Goal: Subscribe to service/newsletter

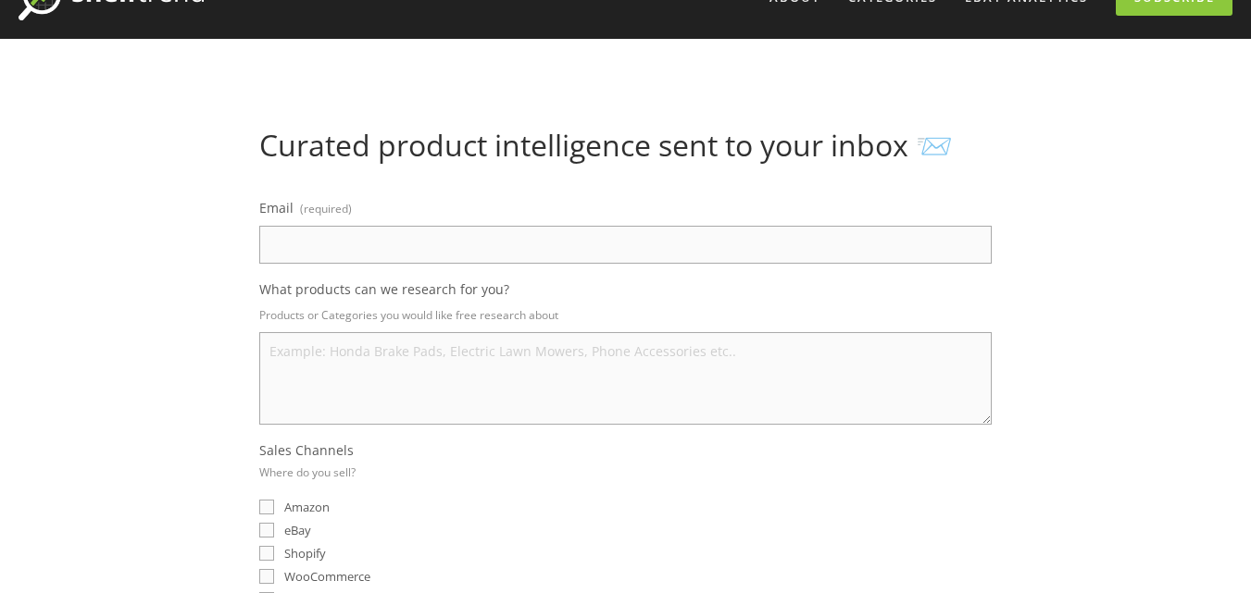
scroll to position [185, 0]
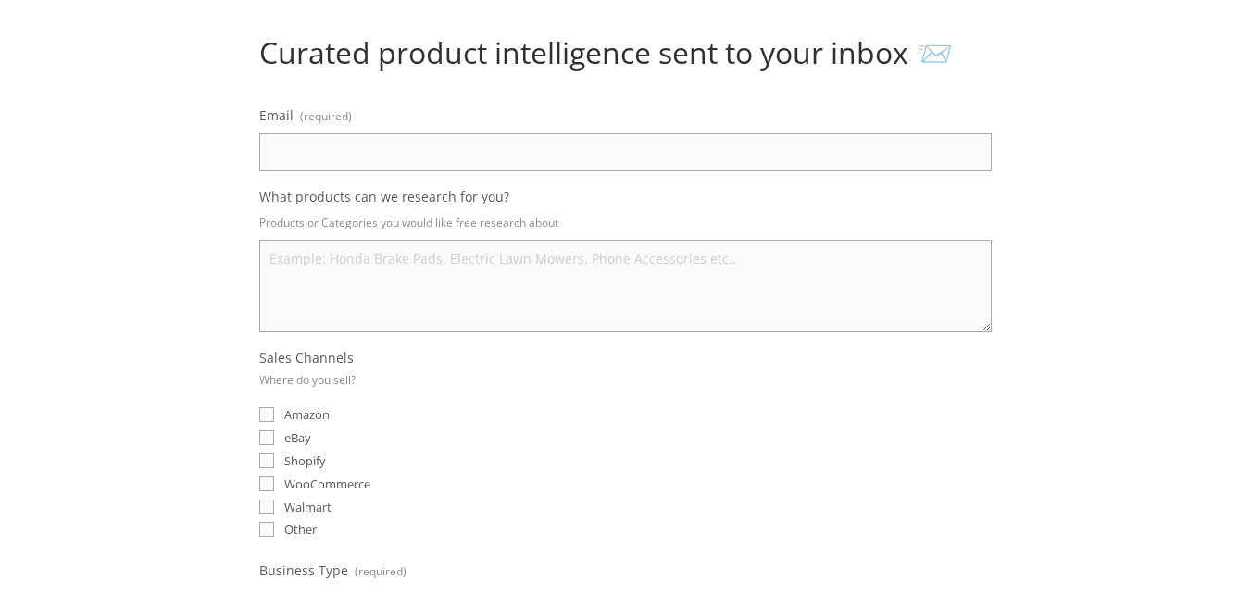
click at [304, 248] on textarea "What products can we research for you?" at bounding box center [625, 286] width 732 height 93
click at [408, 150] on input "Email (required)" at bounding box center [625, 152] width 732 height 38
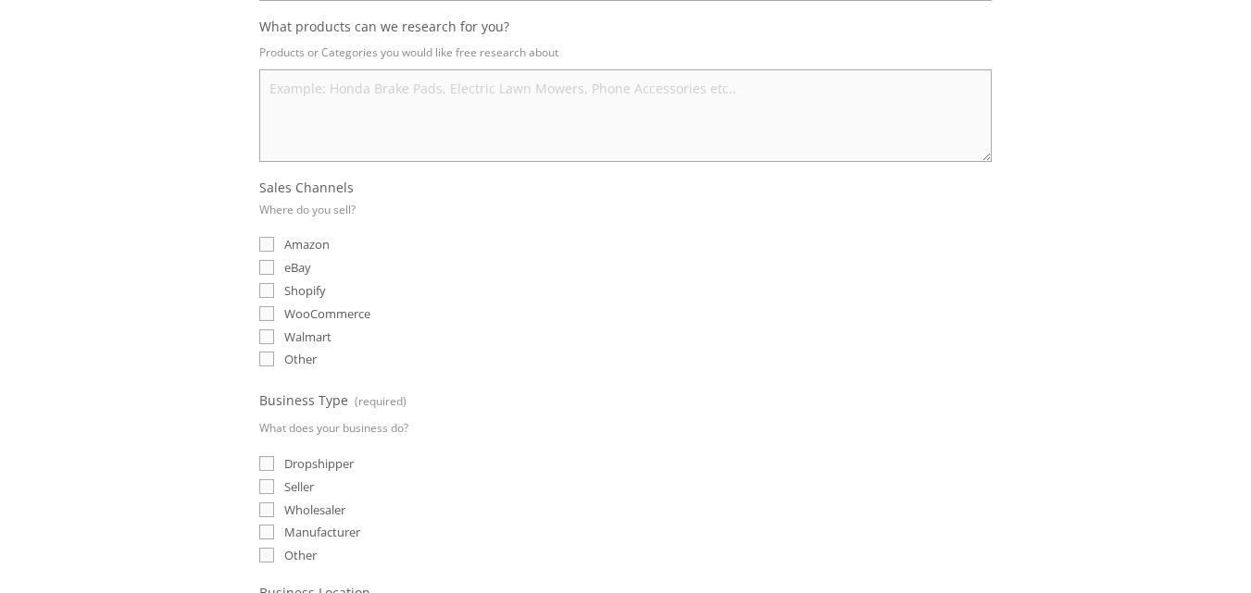
scroll to position [370, 0]
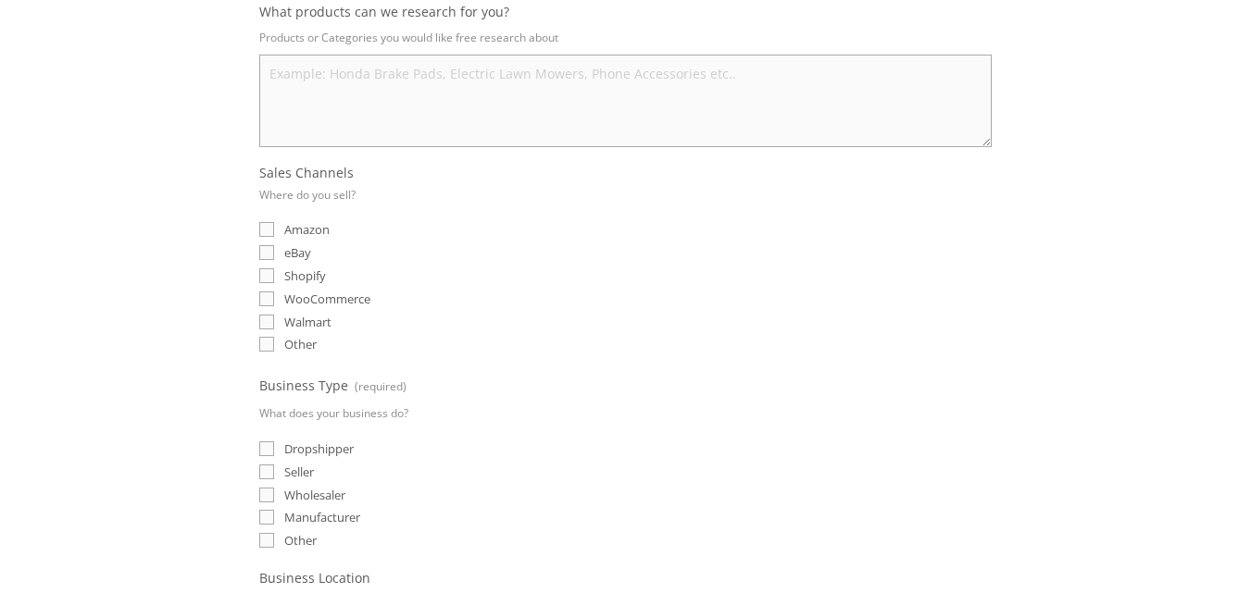
type input "kashiii7899@gmail.com"
click at [270, 250] on input "eBay" at bounding box center [266, 252] width 15 height 15
checkbox input "true"
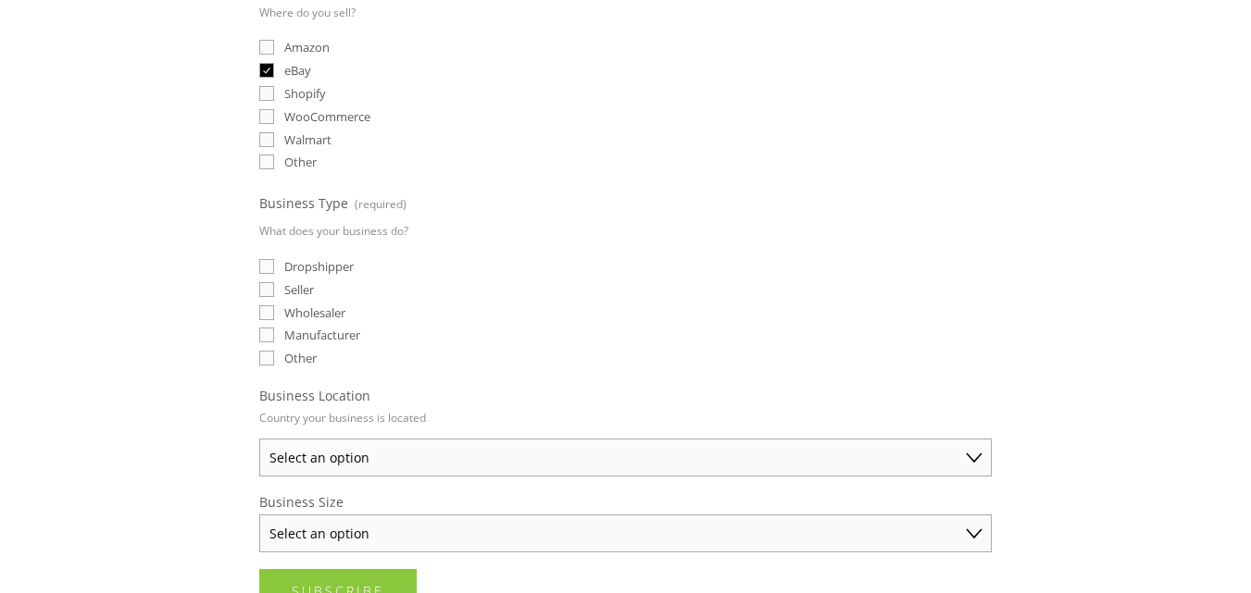
scroll to position [555, 0]
click at [268, 261] on input "Dropshipper" at bounding box center [266, 263] width 15 height 15
checkbox input "true"
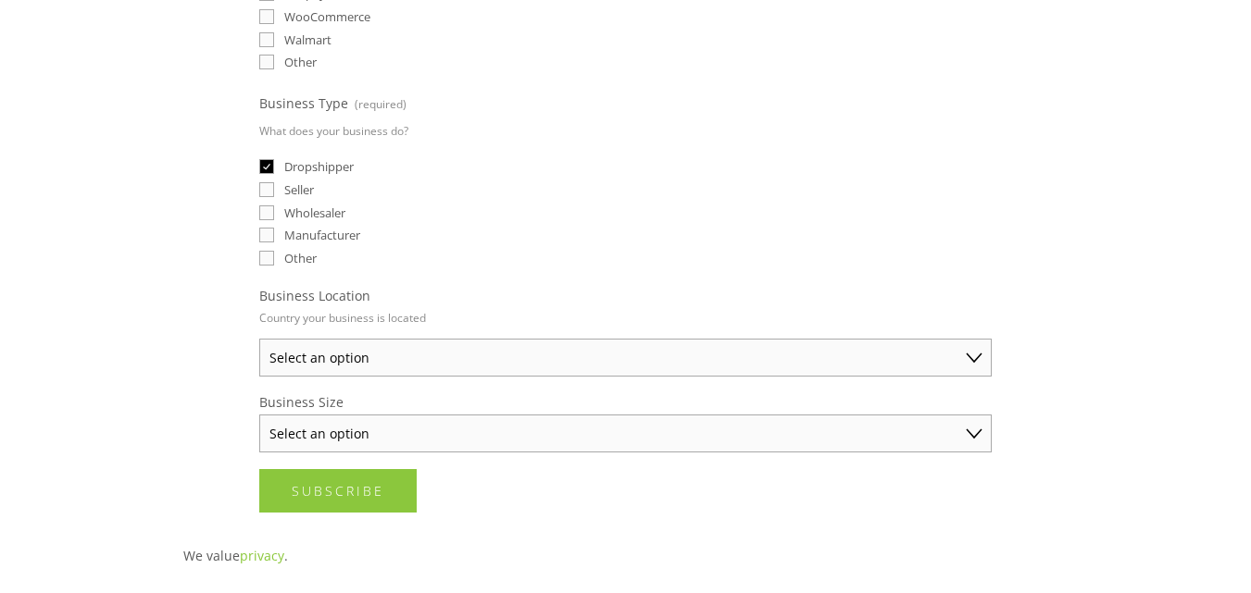
scroll to position [741, 0]
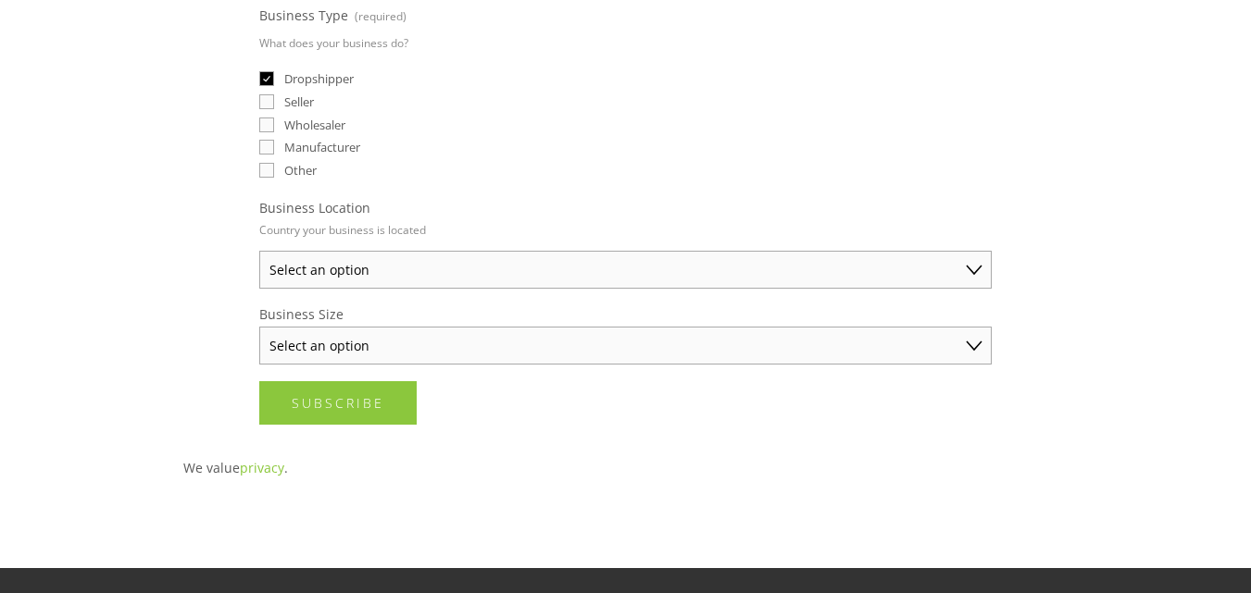
click at [973, 272] on select "Select an option Australia United States United Kingdom China Japan Germany Can…" at bounding box center [625, 270] width 732 height 38
select select "United Kingdom"
click at [259, 251] on select "Select an option Australia United States United Kingdom China Japan Germany Can…" at bounding box center [625, 270] width 732 height 38
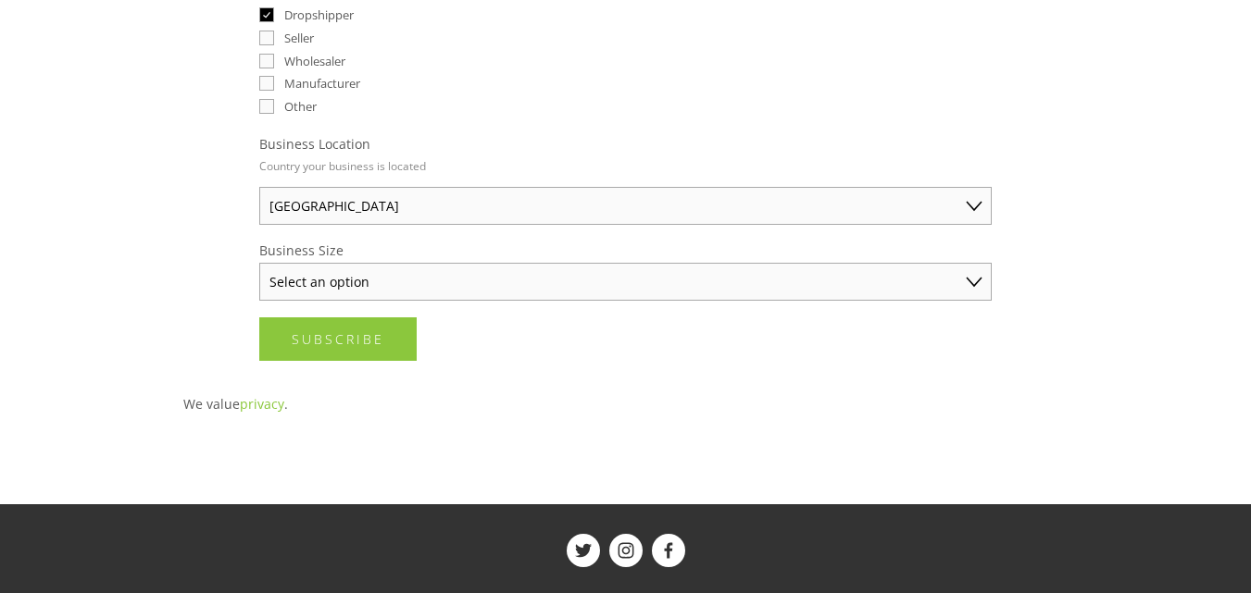
scroll to position [833, 0]
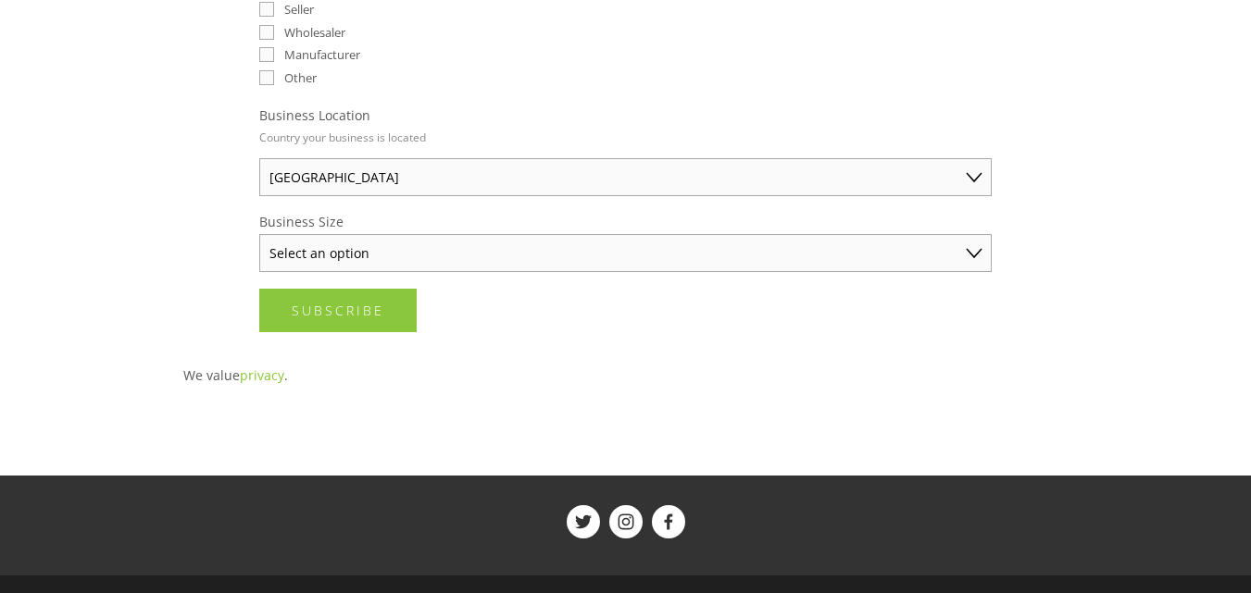
click at [425, 255] on select "Select an option Solo Merchant (under $50K annual sales) Small Business ($50K -…" at bounding box center [625, 253] width 732 height 38
select select "Solo Merchant (under $50K annual sales)"
click at [259, 234] on select "Select an option Solo Merchant (under $50K annual sales) Small Business ($50K -…" at bounding box center [625, 253] width 732 height 38
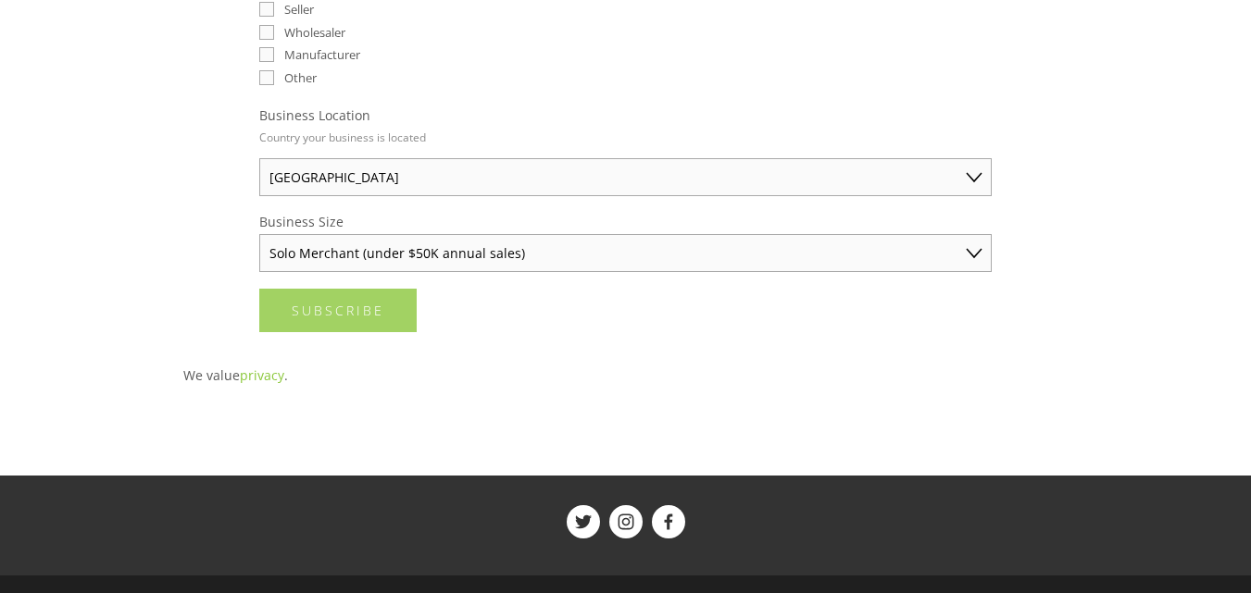
click at [368, 313] on span "Subscribe" at bounding box center [338, 311] width 93 height 18
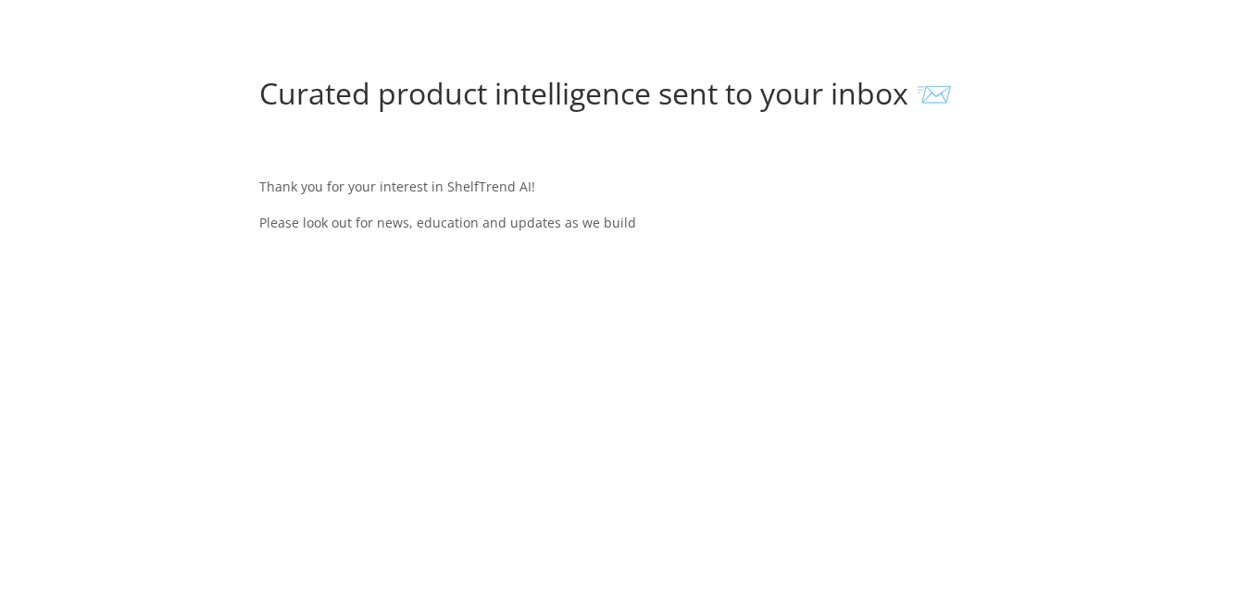
scroll to position [52, 0]
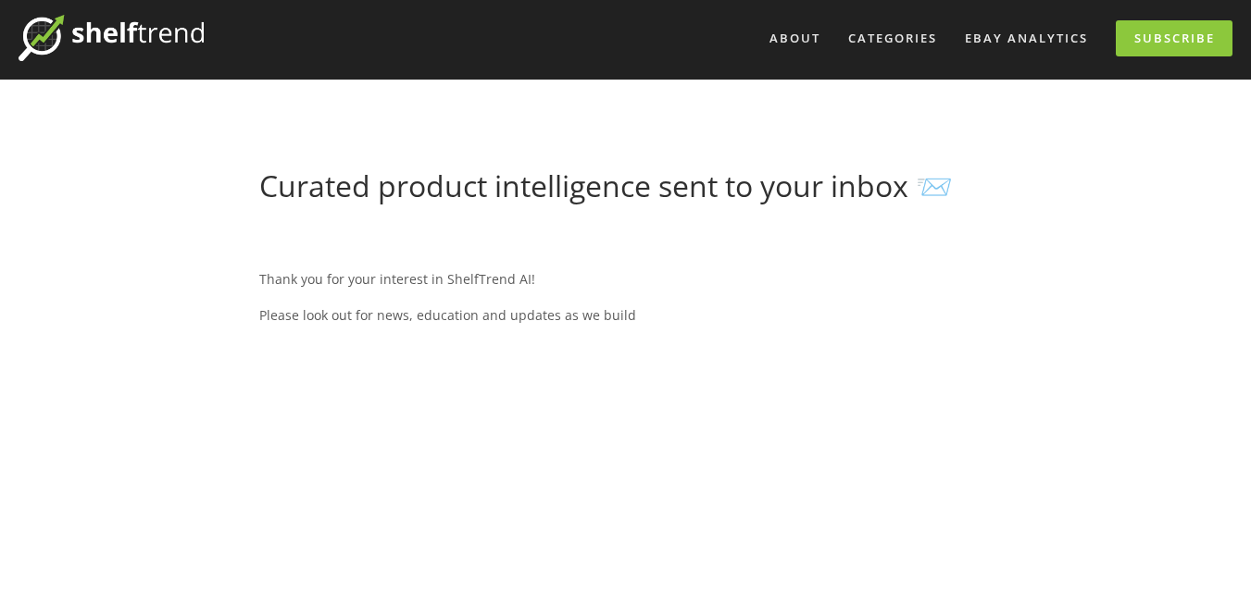
click at [899, 189] on h1 "Curated product intelligence sent to your inbox 📨" at bounding box center [625, 185] width 732 height 35
click at [462, 270] on p "Thank you for your interest in ShelfTrend AI!" at bounding box center [625, 279] width 732 height 23
click at [567, 323] on p "Please look out for news, education and updates as we build" at bounding box center [625, 315] width 732 height 23
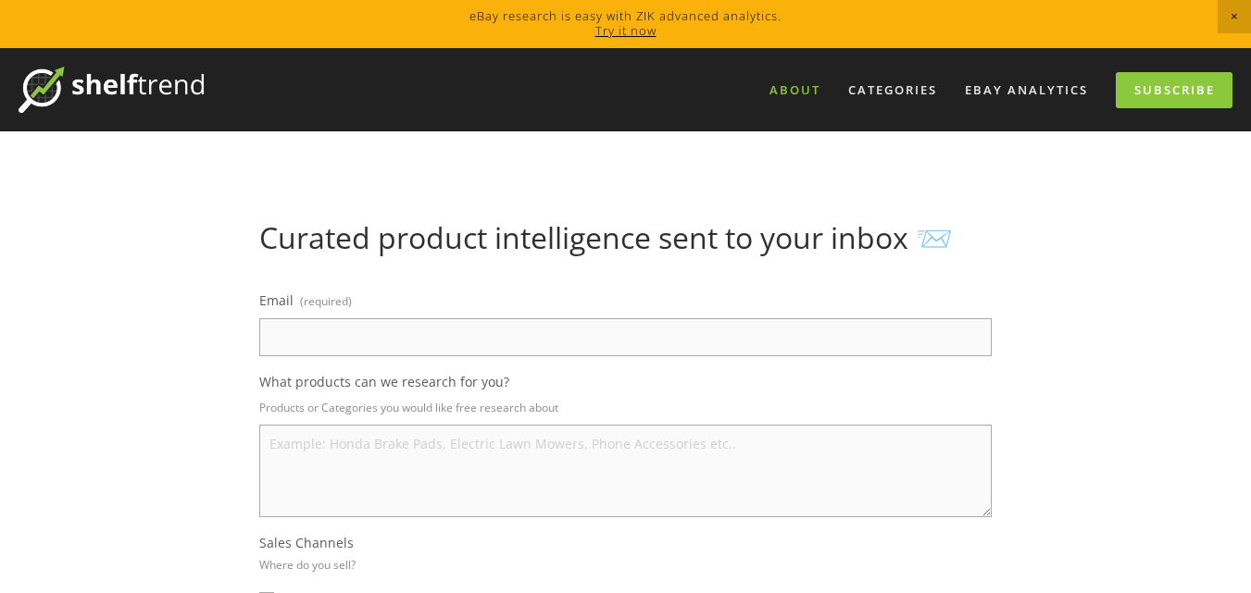
click at [798, 86] on link "About" at bounding box center [794, 90] width 75 height 31
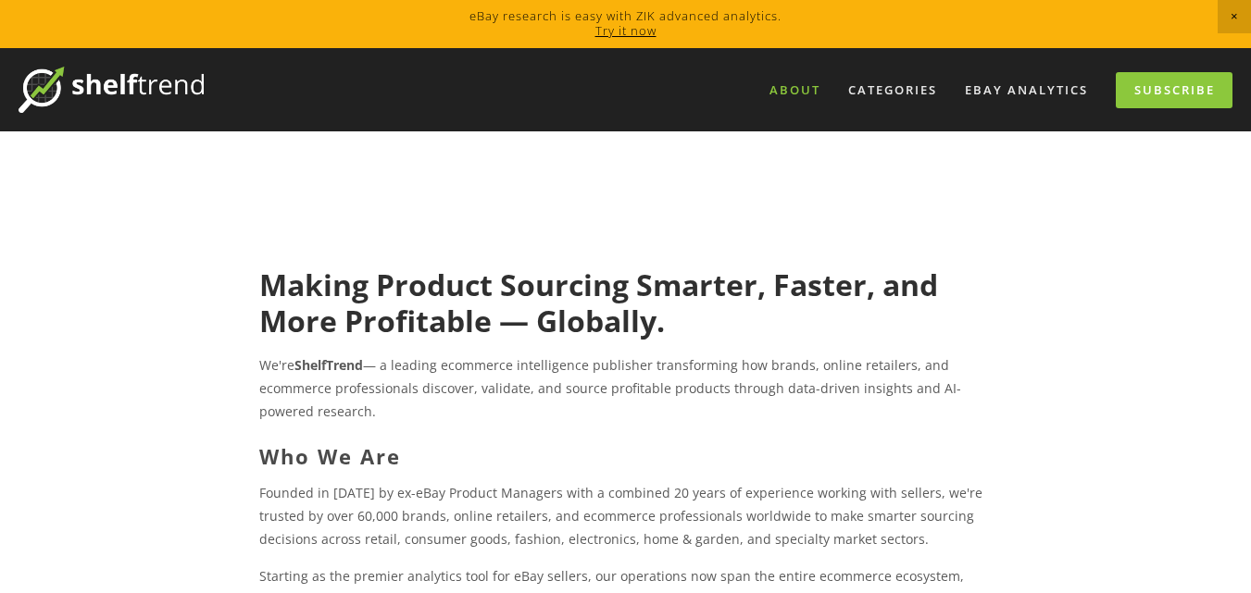
click at [81, 72] on img at bounding box center [111, 90] width 185 height 46
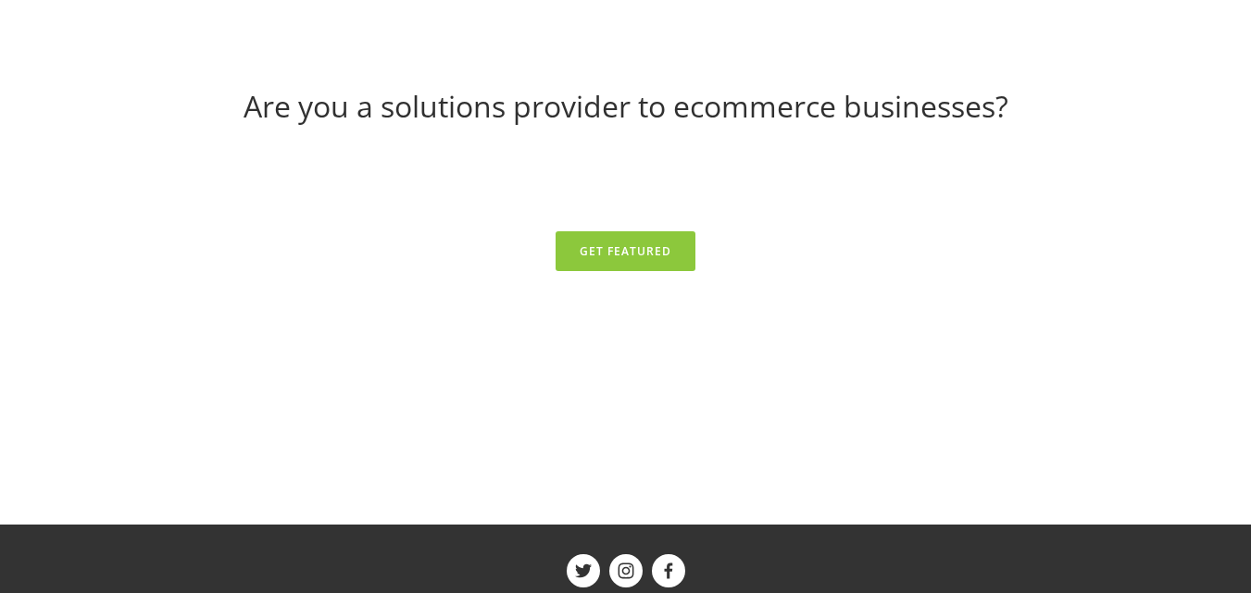
scroll to position [7591, 0]
